Goal: Task Accomplishment & Management: Complete application form

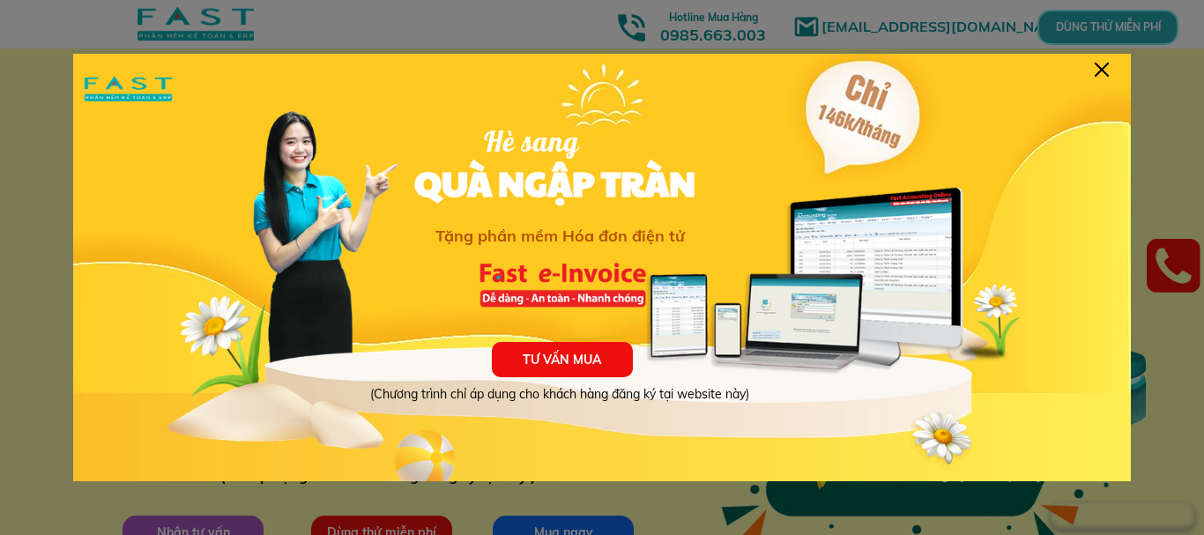
click at [1110, 64] on div "TƯ VẤN MUA (Chương trình chỉ áp dụng cho khách hàng đăng ký tại website này) Hè…" at bounding box center [602, 274] width 1058 height 441
click at [1099, 73] on div at bounding box center [1102, 70] width 14 height 14
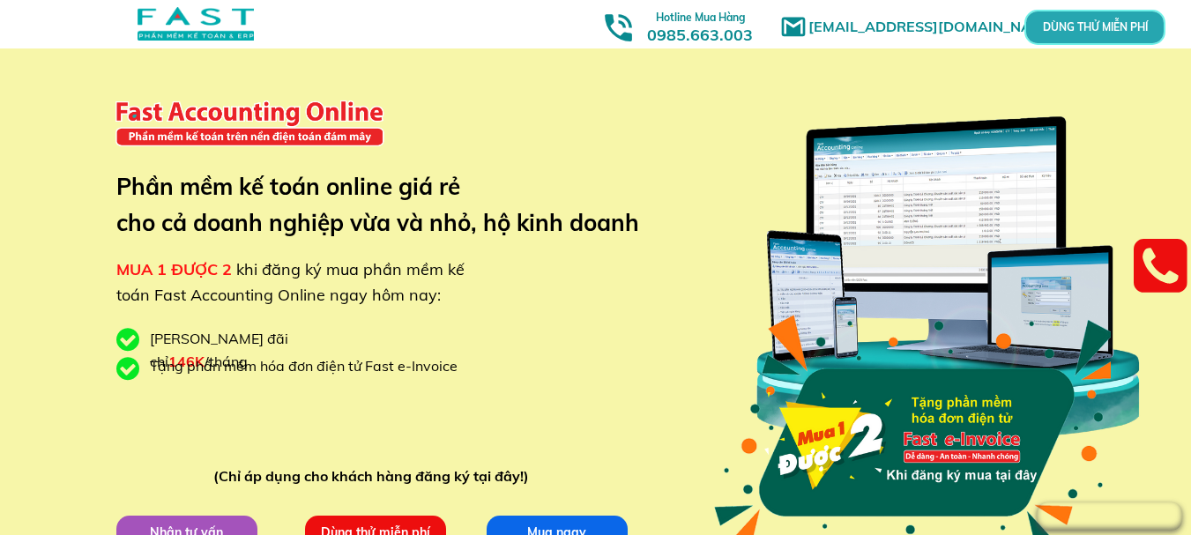
click at [1111, 29] on p "DÙNG THỬ MIỄN PHÍ" at bounding box center [1094, 27] width 45 height 11
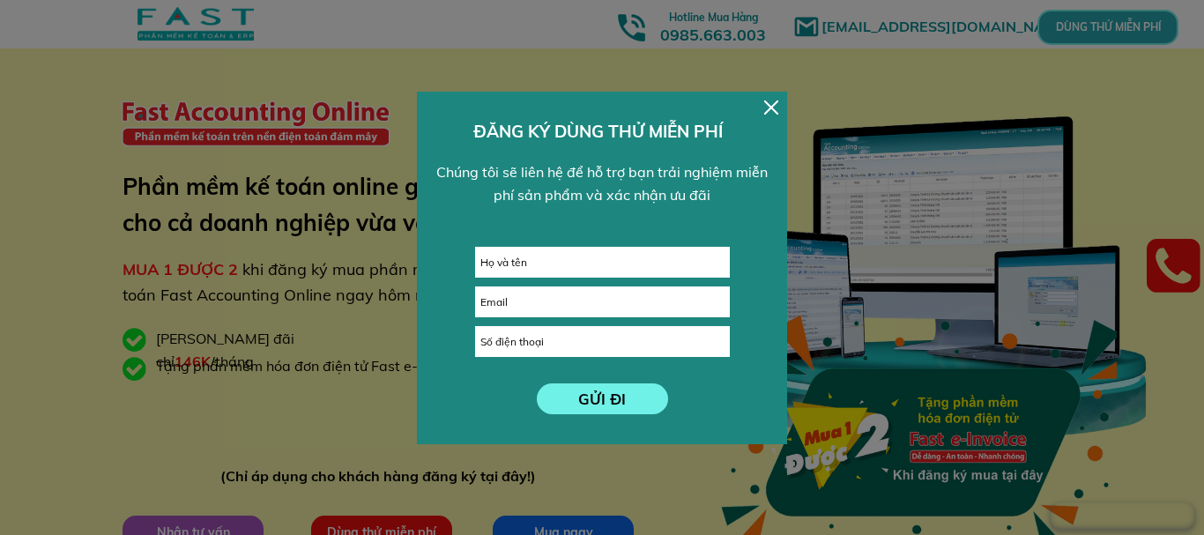
click at [615, 263] on input "text" at bounding box center [602, 262] width 253 height 29
type input "n"
type input "[PERSON_NAME]"
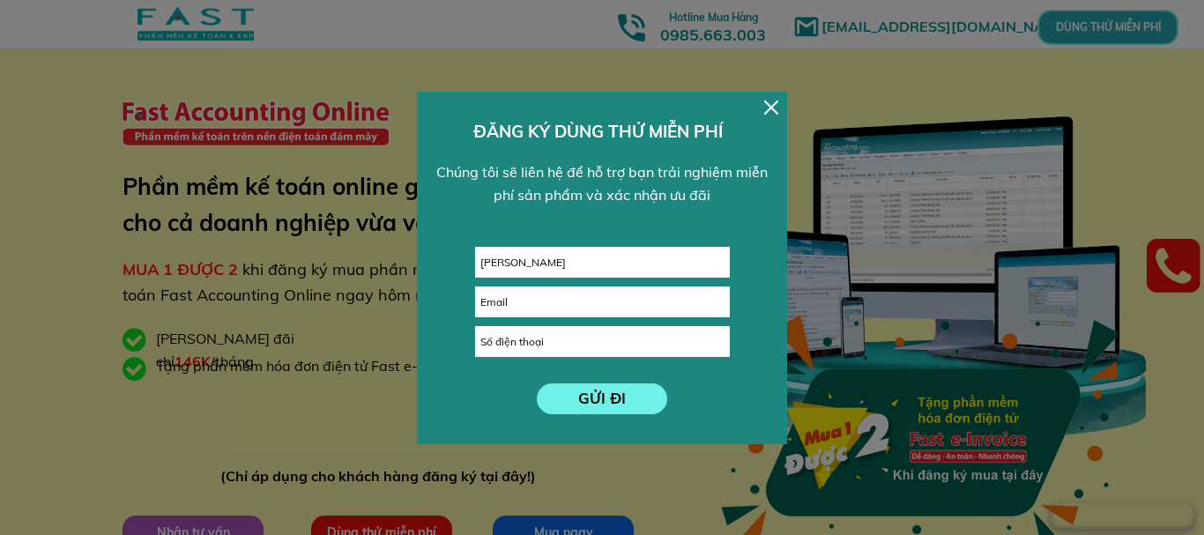
click at [571, 309] on input "email" at bounding box center [602, 301] width 253 height 29
type input "n"
type input "[EMAIL_ADDRESS][DOMAIN_NAME]"
click at [505, 354] on input "tel" at bounding box center [602, 341] width 253 height 29
type input "0962975498"
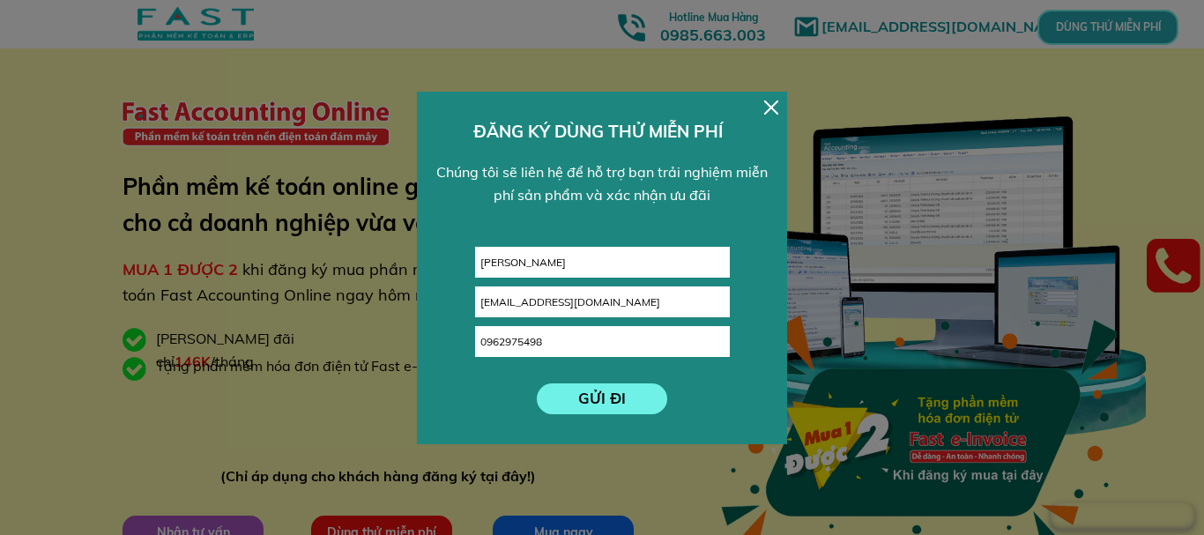
click at [609, 391] on p "GỬI ĐI" at bounding box center [602, 399] width 131 height 31
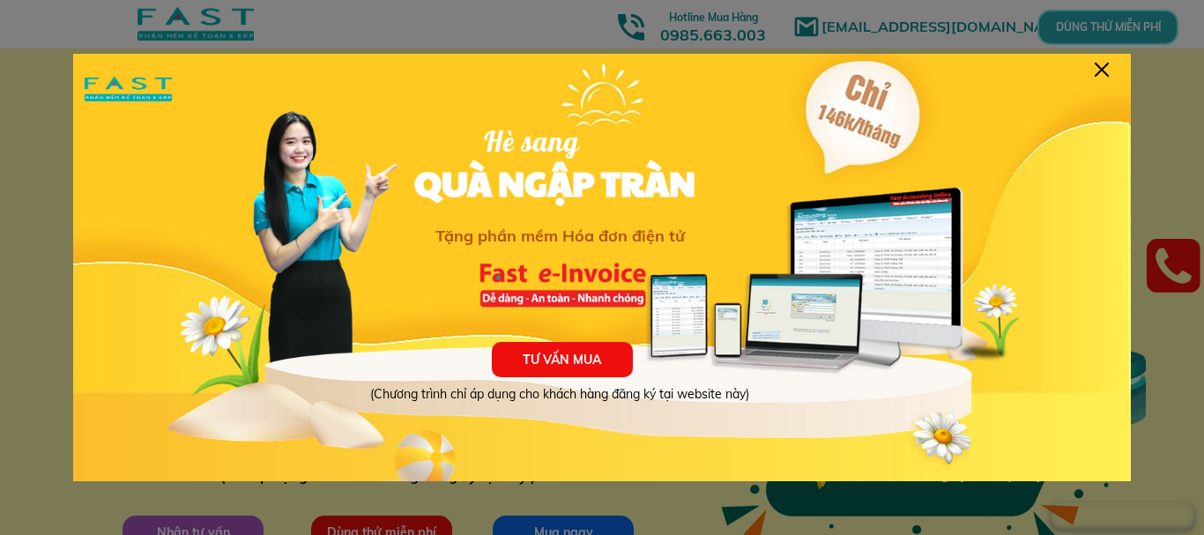
click at [1107, 61] on div "TƯ VẤN MUA (Chương trình chỉ áp dụng cho khách hàng đăng ký tại website này) Hè…" at bounding box center [602, 274] width 1058 height 441
click at [1100, 72] on div at bounding box center [1102, 70] width 14 height 14
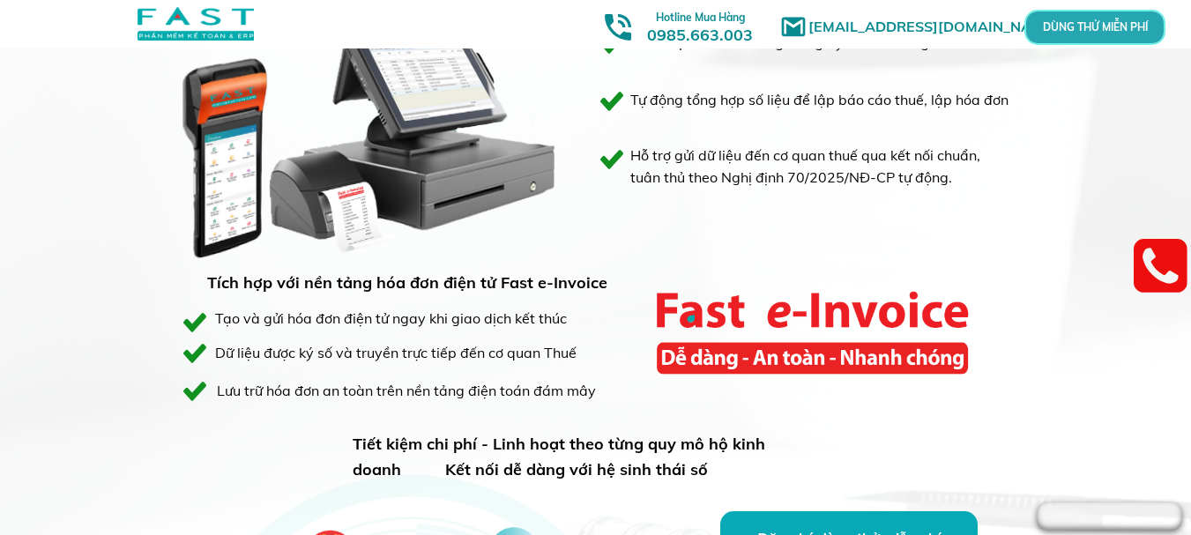
scroll to position [1440, 0]
